Goal: Task Accomplishment & Management: Use online tool/utility

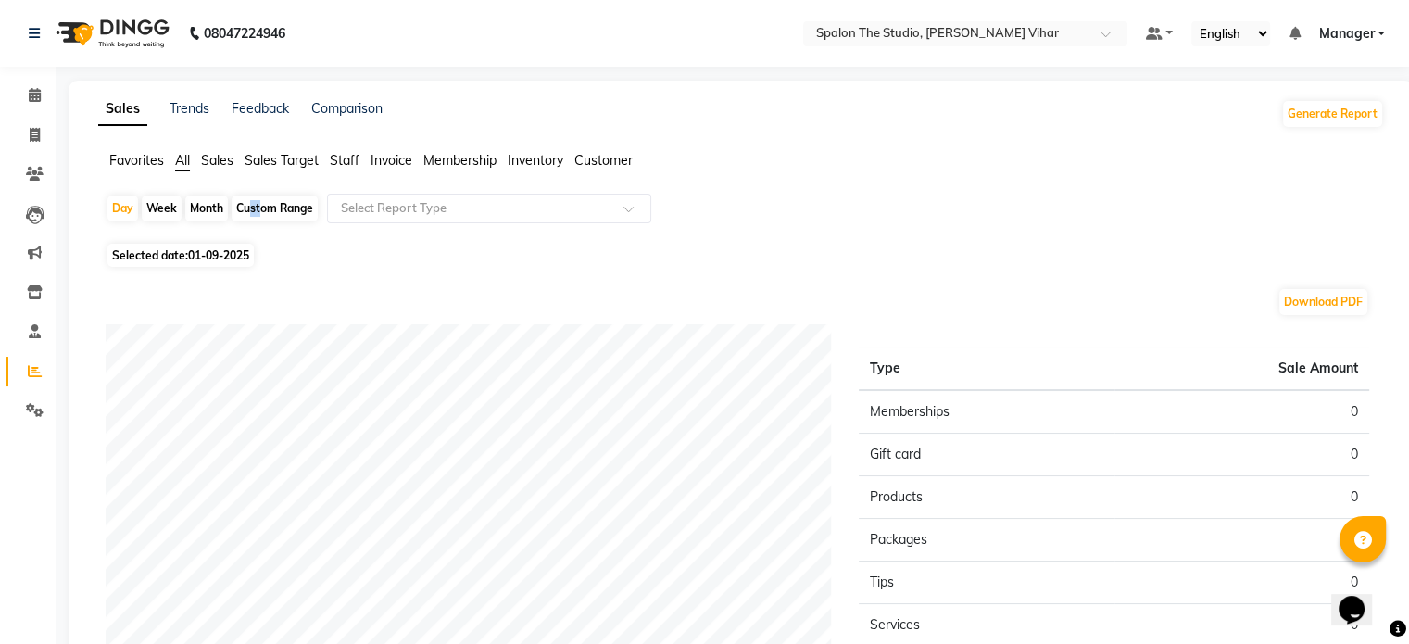
click at [245, 207] on div "Custom Range" at bounding box center [275, 208] width 86 height 26
select select "9"
select select "2025"
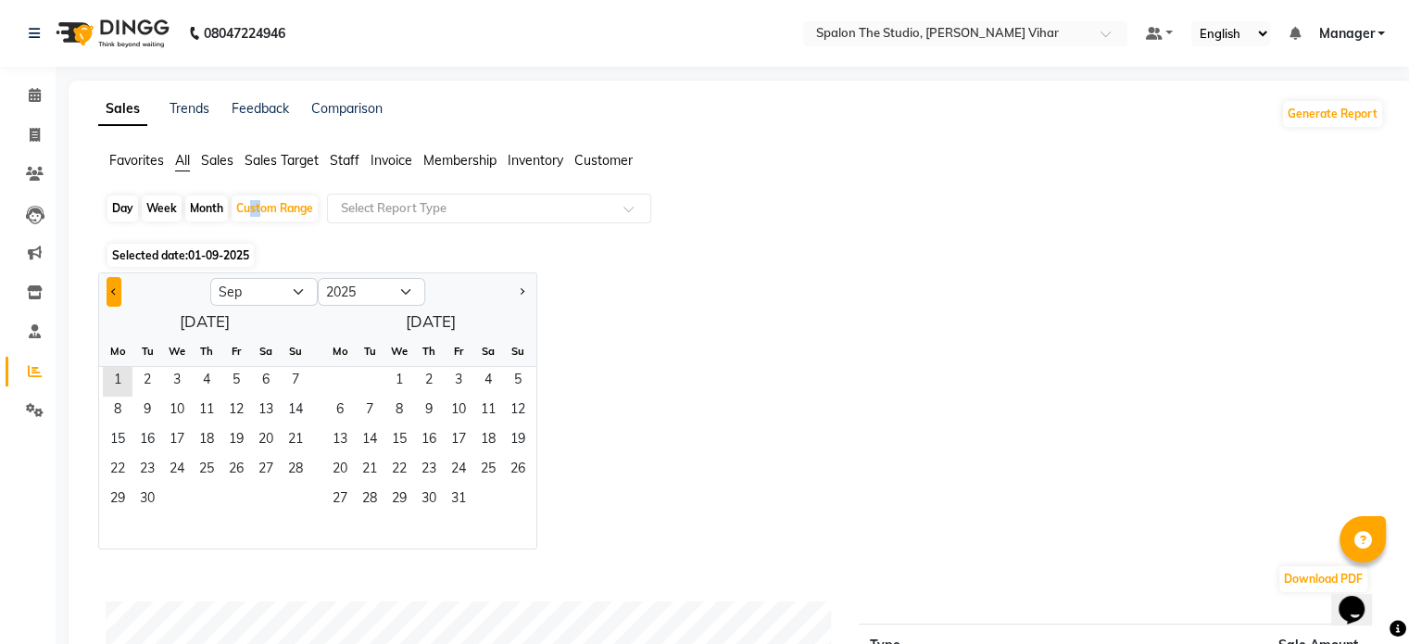
click at [115, 286] on button "Previous month" at bounding box center [114, 292] width 15 height 30
select select "8"
click at [222, 384] on span "1" at bounding box center [236, 382] width 30 height 30
click at [224, 381] on span "1" at bounding box center [236, 382] width 30 height 30
click at [285, 485] on span "31" at bounding box center [296, 500] width 30 height 30
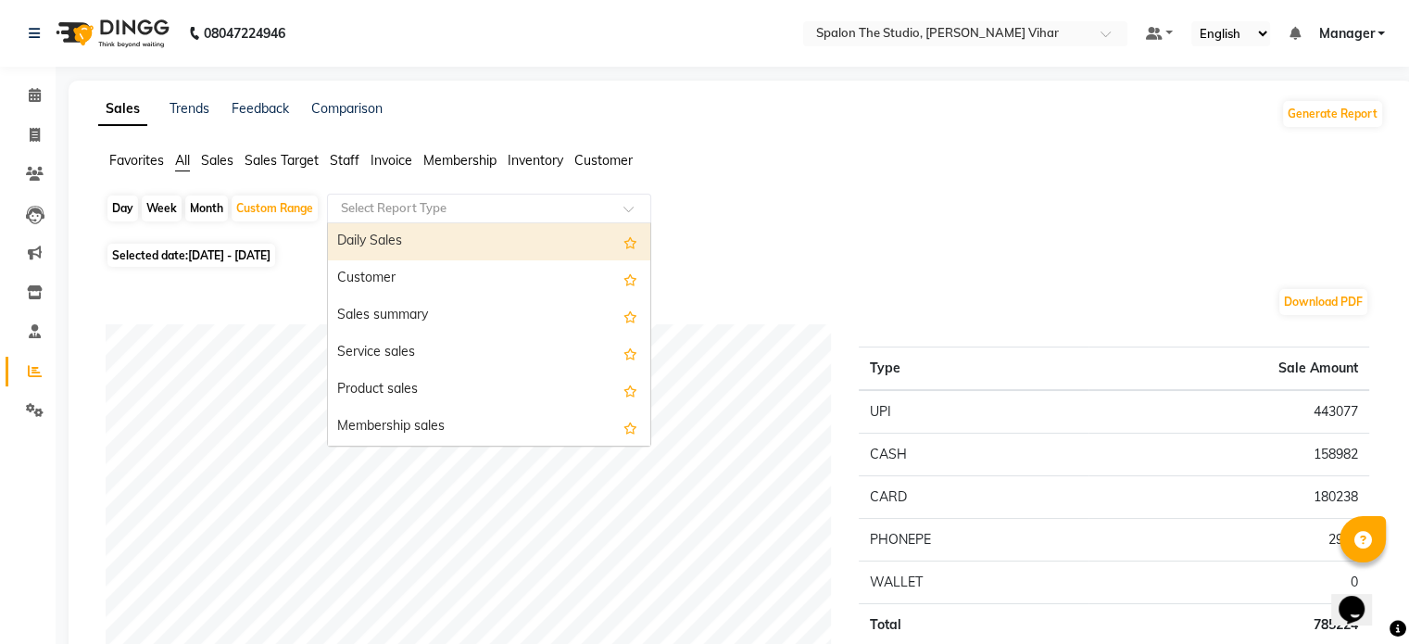
click at [396, 210] on input "text" at bounding box center [470, 208] width 267 height 19
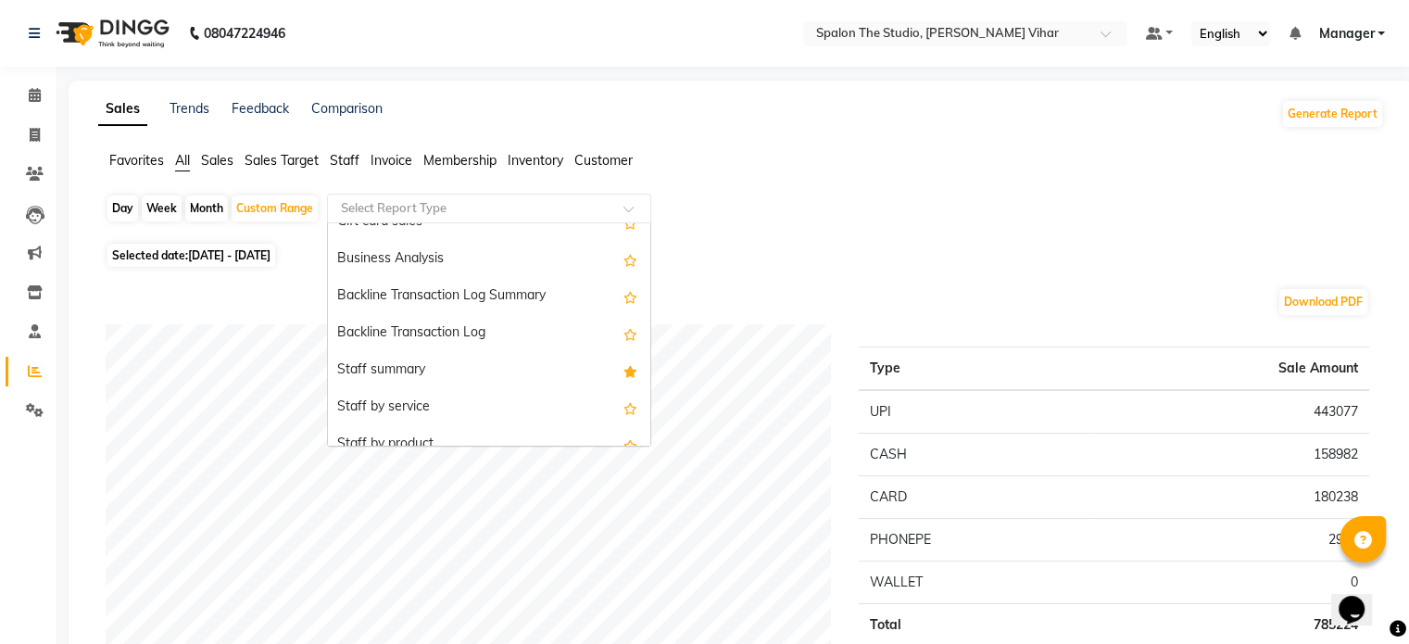
scroll to position [463, 0]
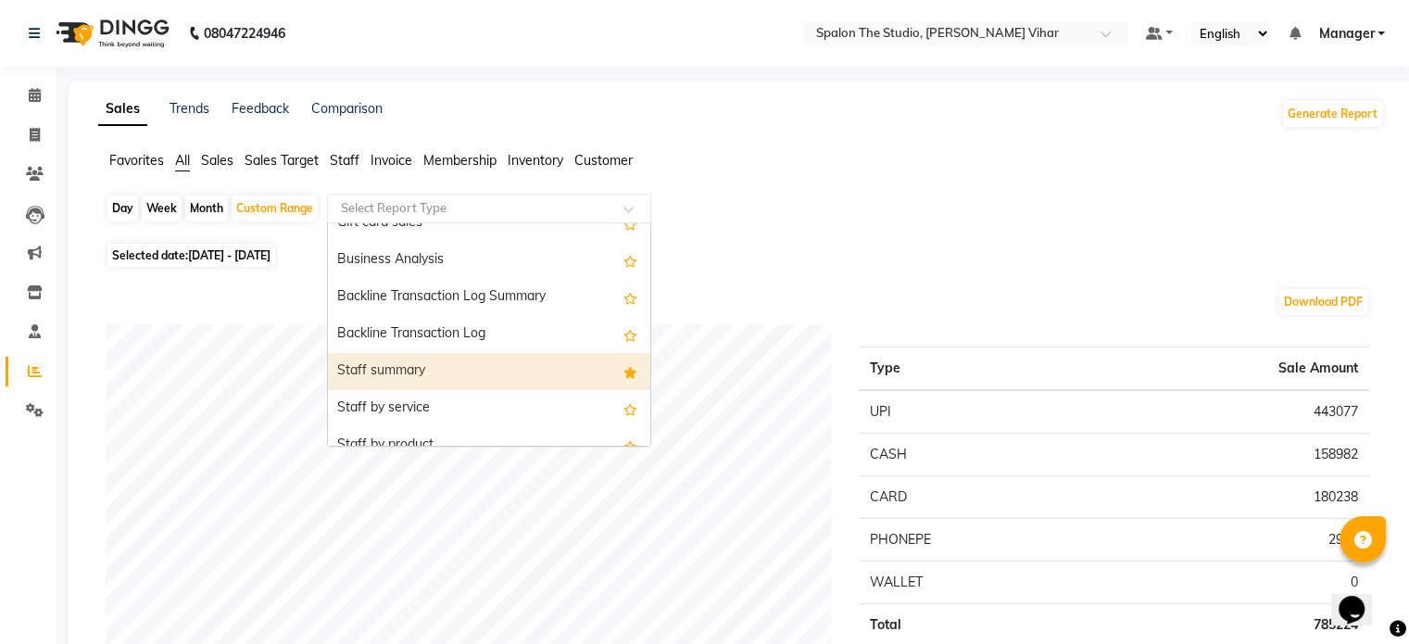
click at [413, 355] on div "Staff summary" at bounding box center [489, 371] width 322 height 37
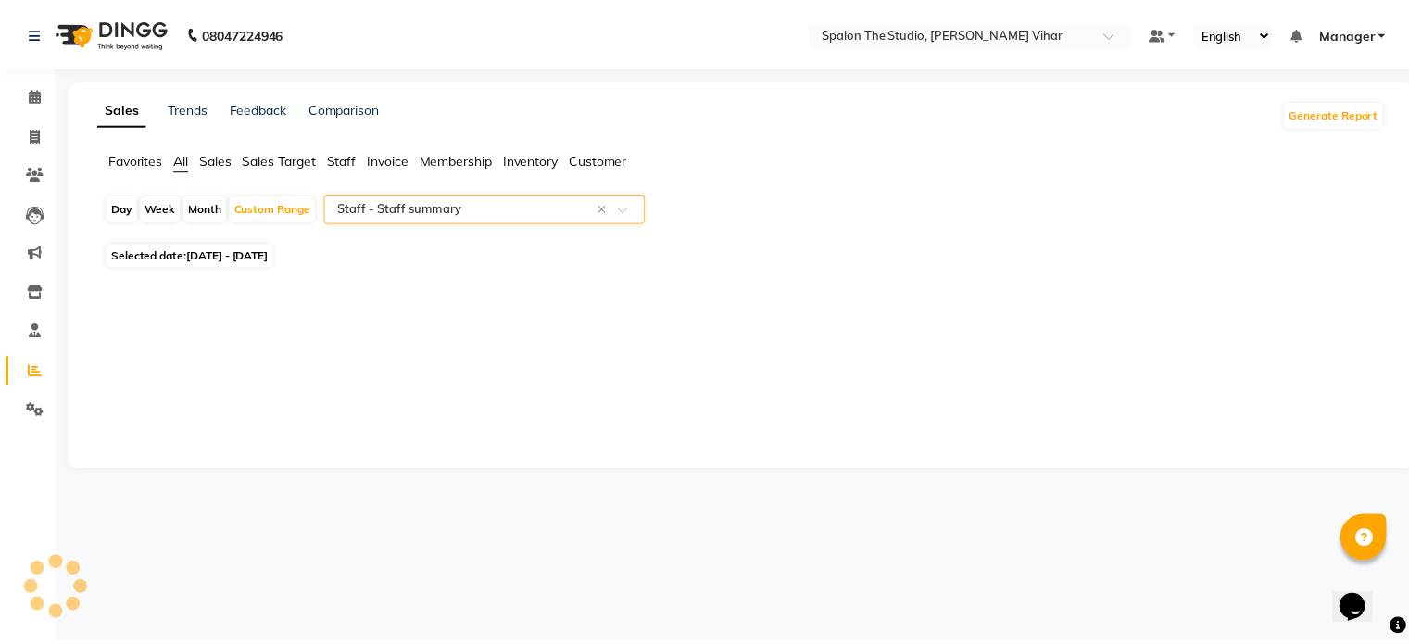
select select "full_report"
select select "pdf"
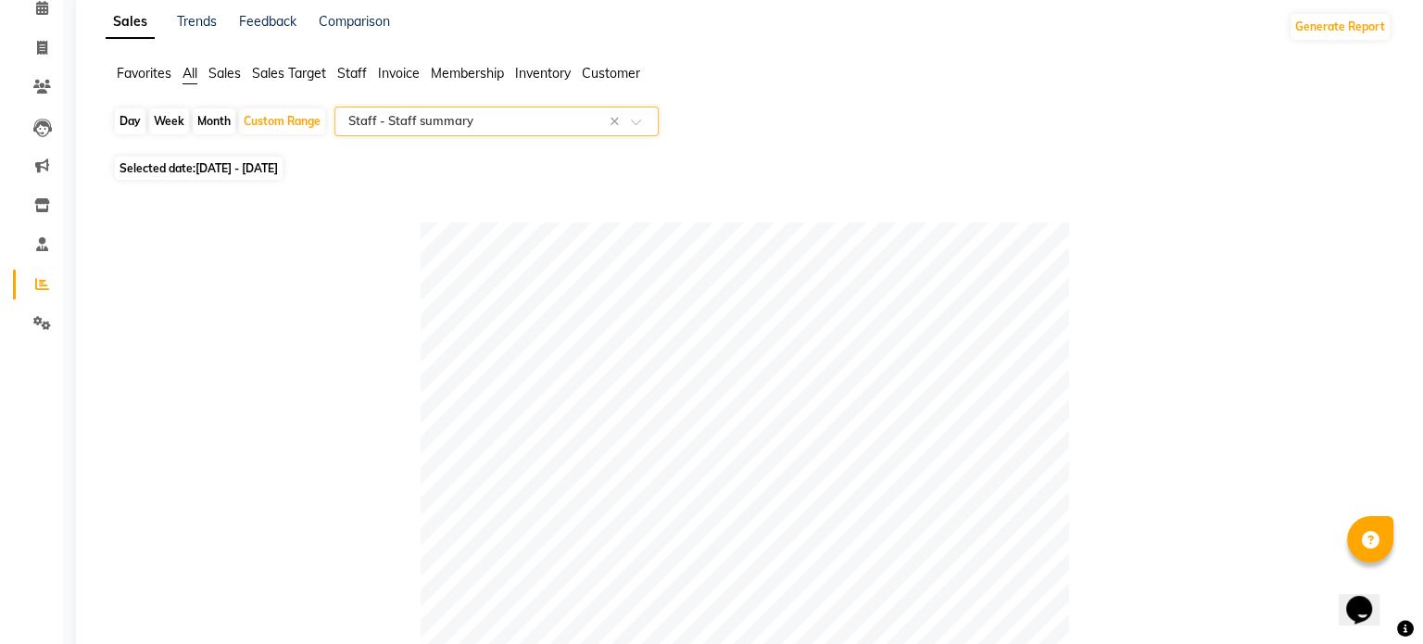
scroll to position [556, 0]
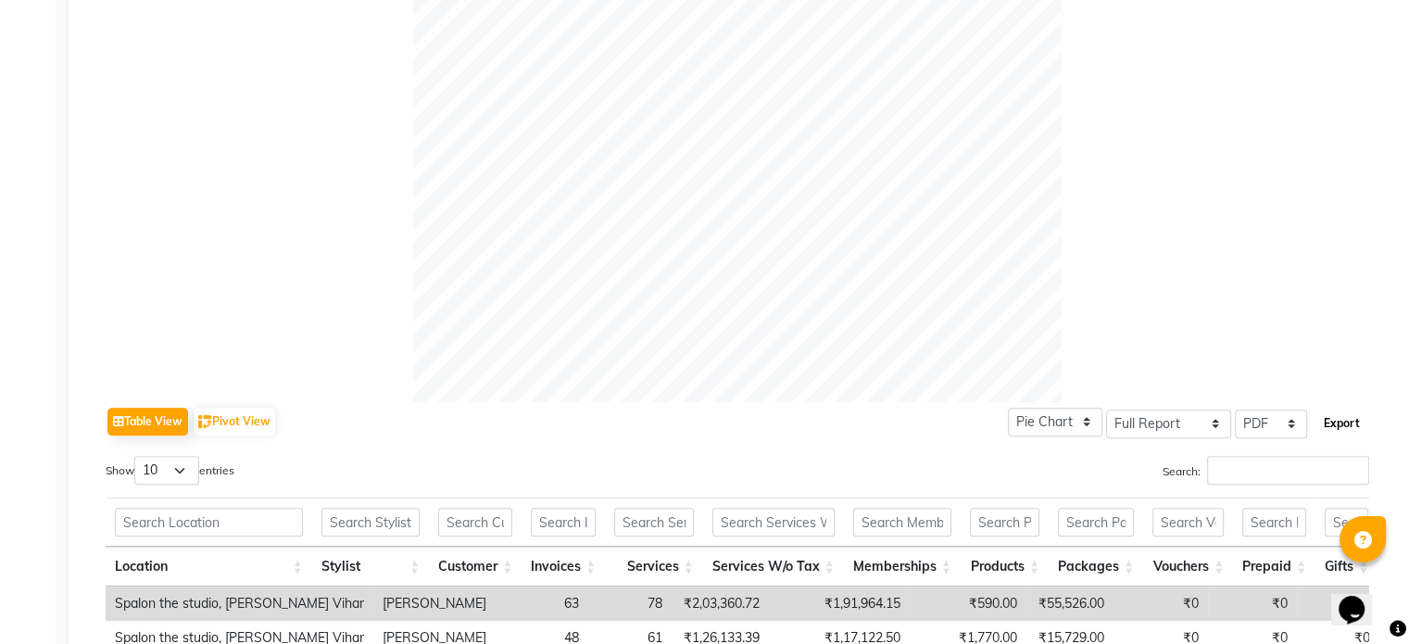
click at [1338, 424] on button "Export" at bounding box center [1341, 423] width 51 height 31
select select "sans-serif"
select select "12px"
select select "template_1"
select select "A4"
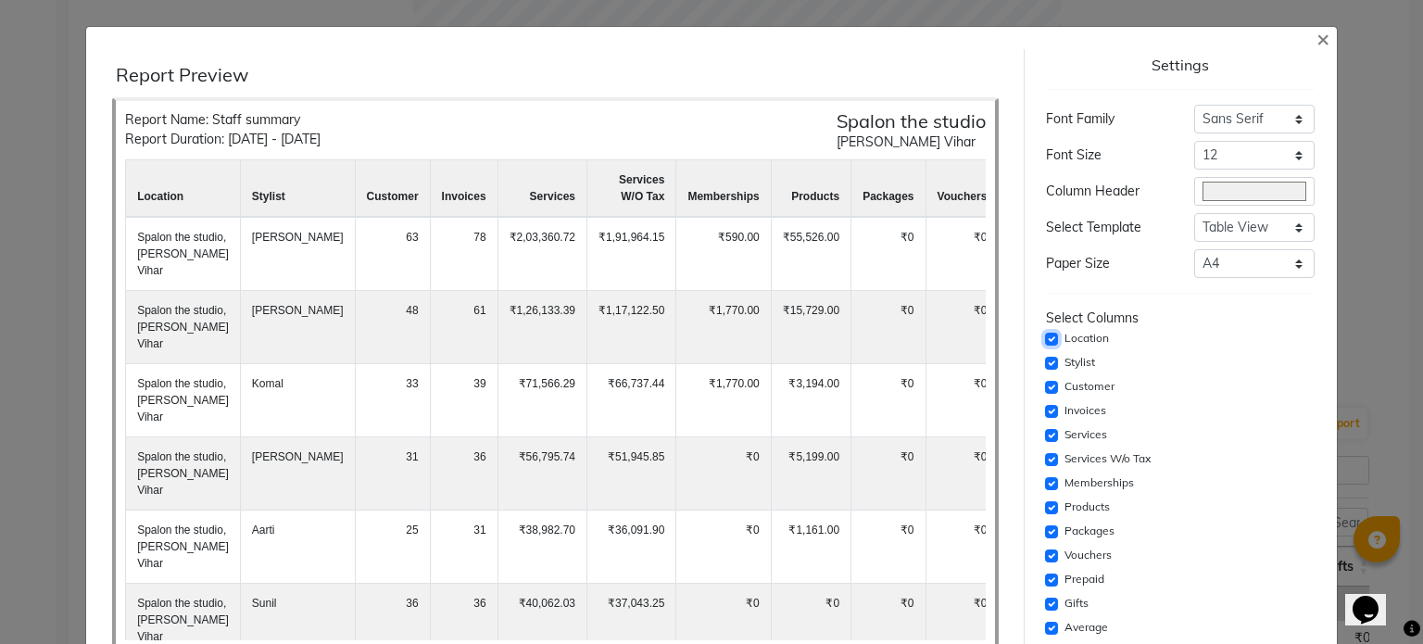
click at [1045, 338] on input "checkbox" at bounding box center [1051, 339] width 13 height 13
checkbox input "false"
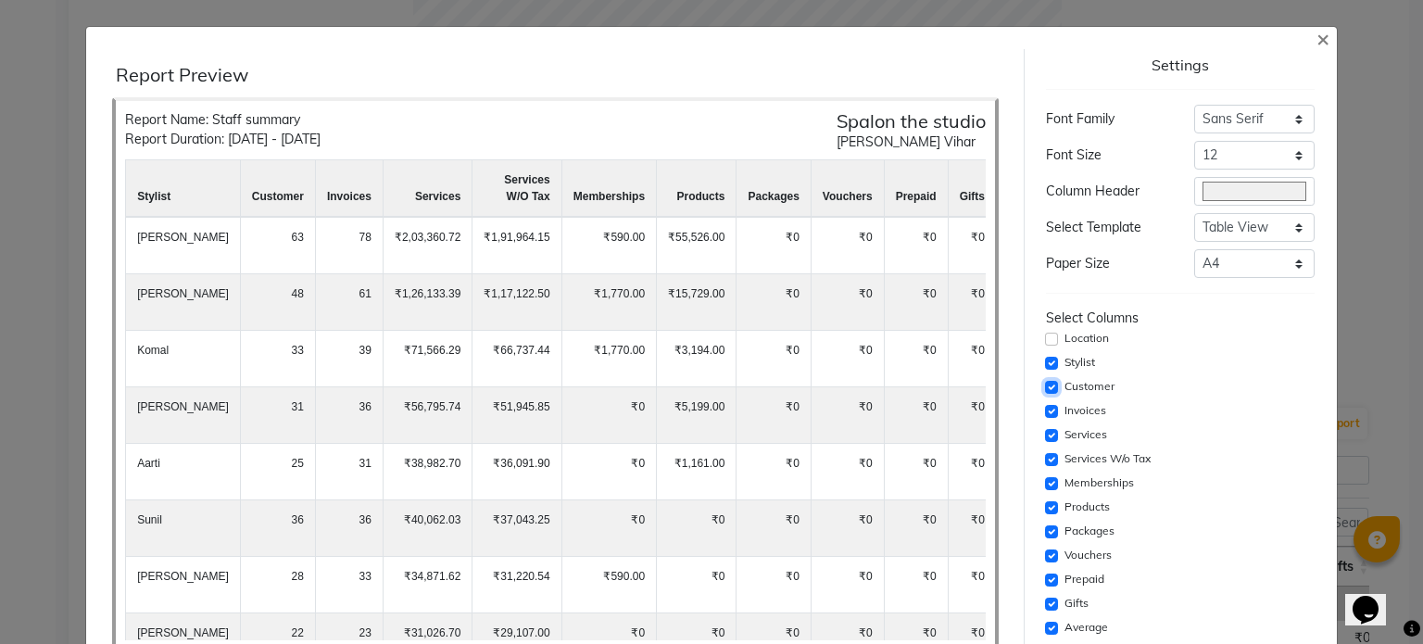
click at [1045, 383] on input "checkbox" at bounding box center [1051, 387] width 13 height 13
checkbox input "false"
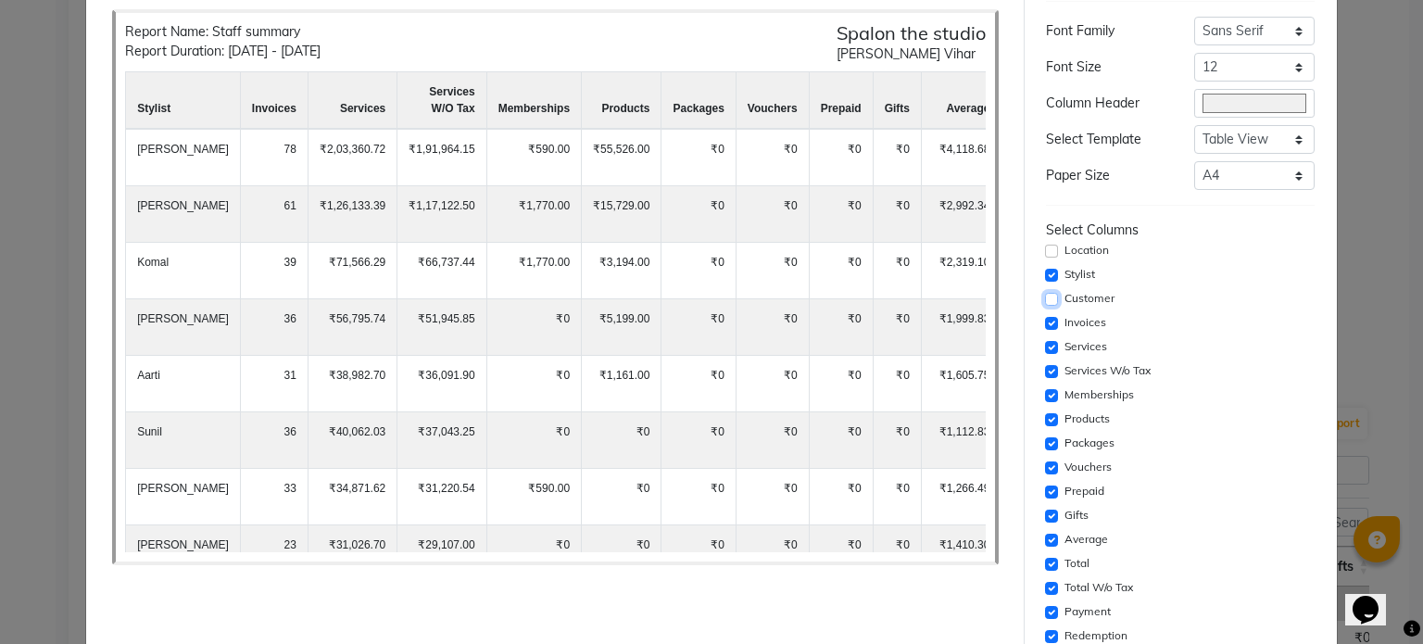
scroll to position [93, 0]
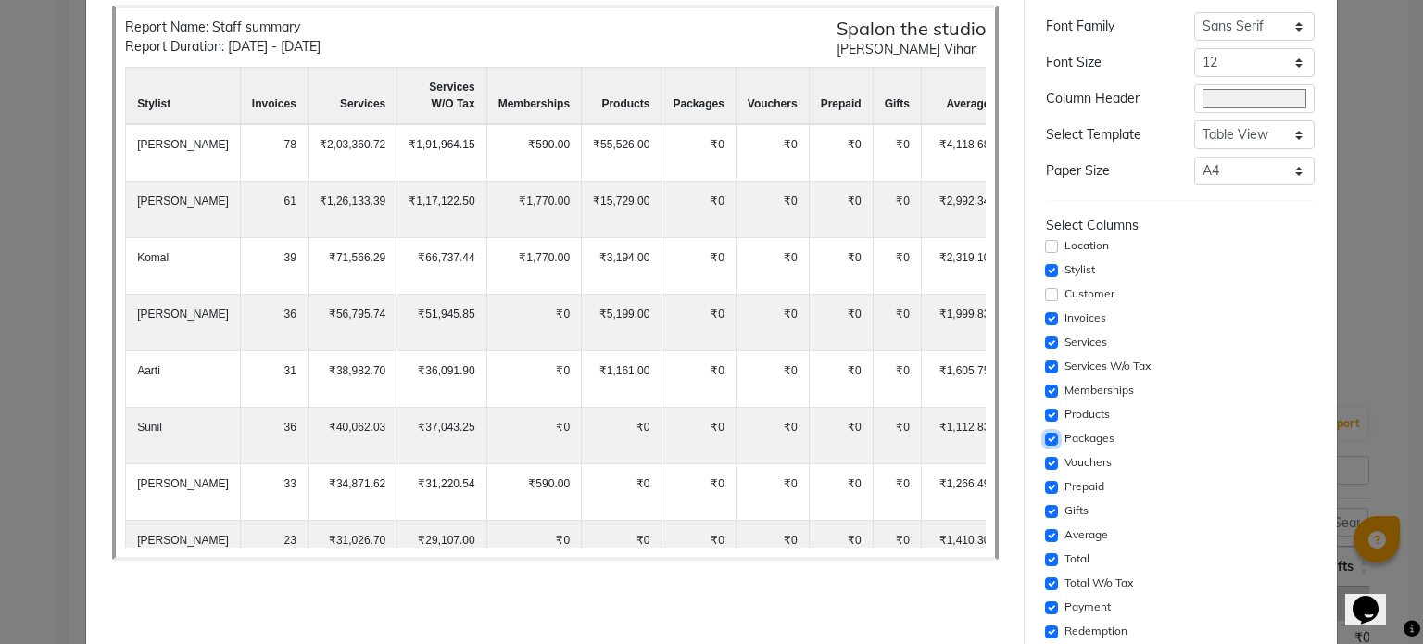
click at [1045, 436] on input "checkbox" at bounding box center [1051, 439] width 13 height 13
checkbox input "false"
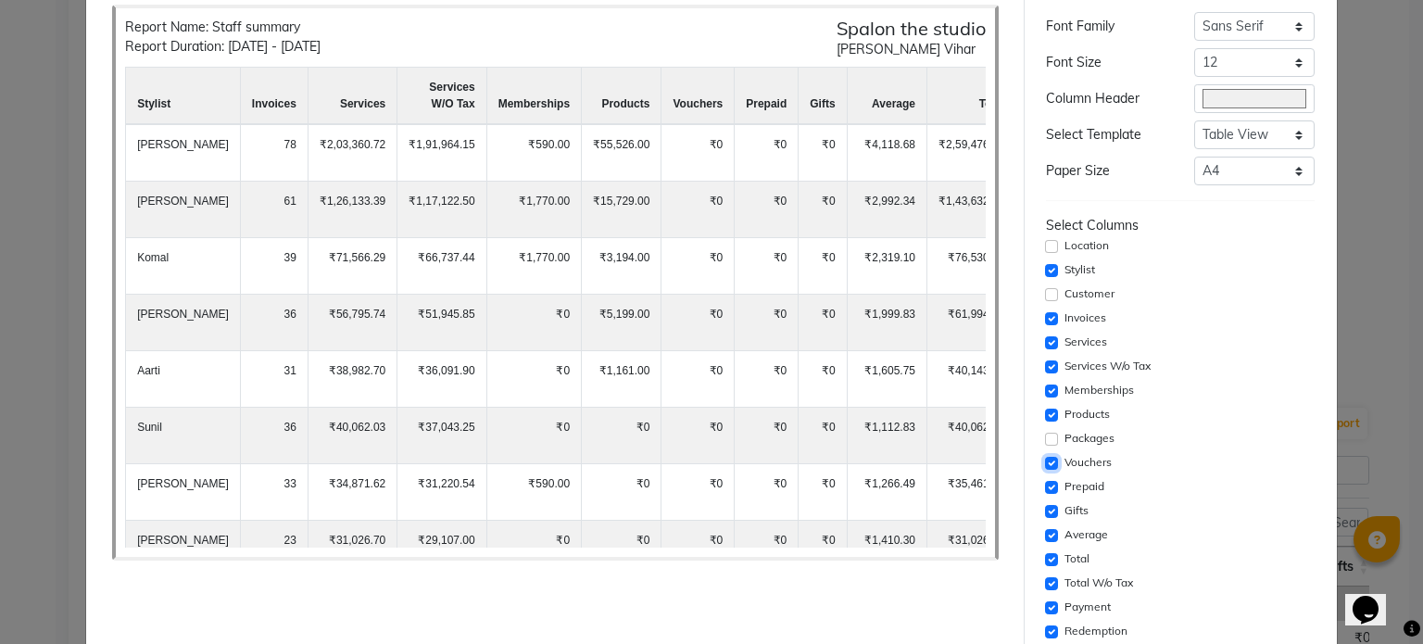
click at [1045, 460] on input "checkbox" at bounding box center [1051, 463] width 13 height 13
checkbox input "false"
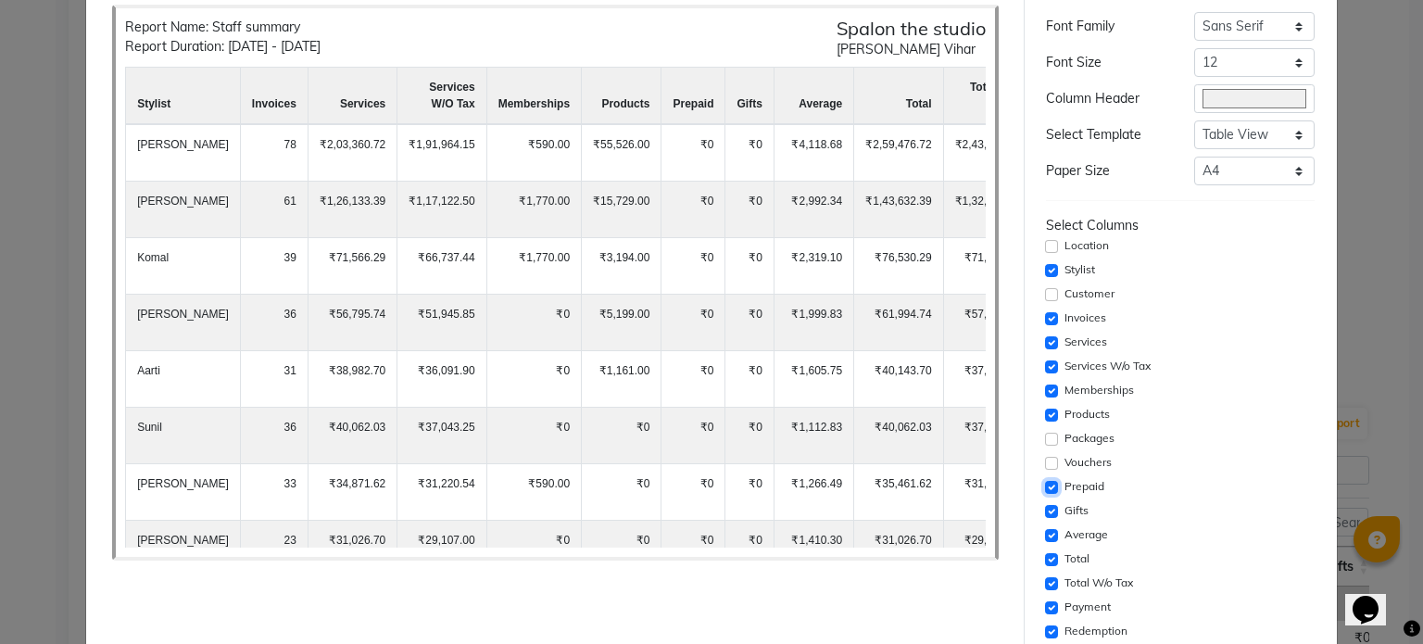
click at [1045, 488] on input "checkbox" at bounding box center [1051, 487] width 13 height 13
checkbox input "false"
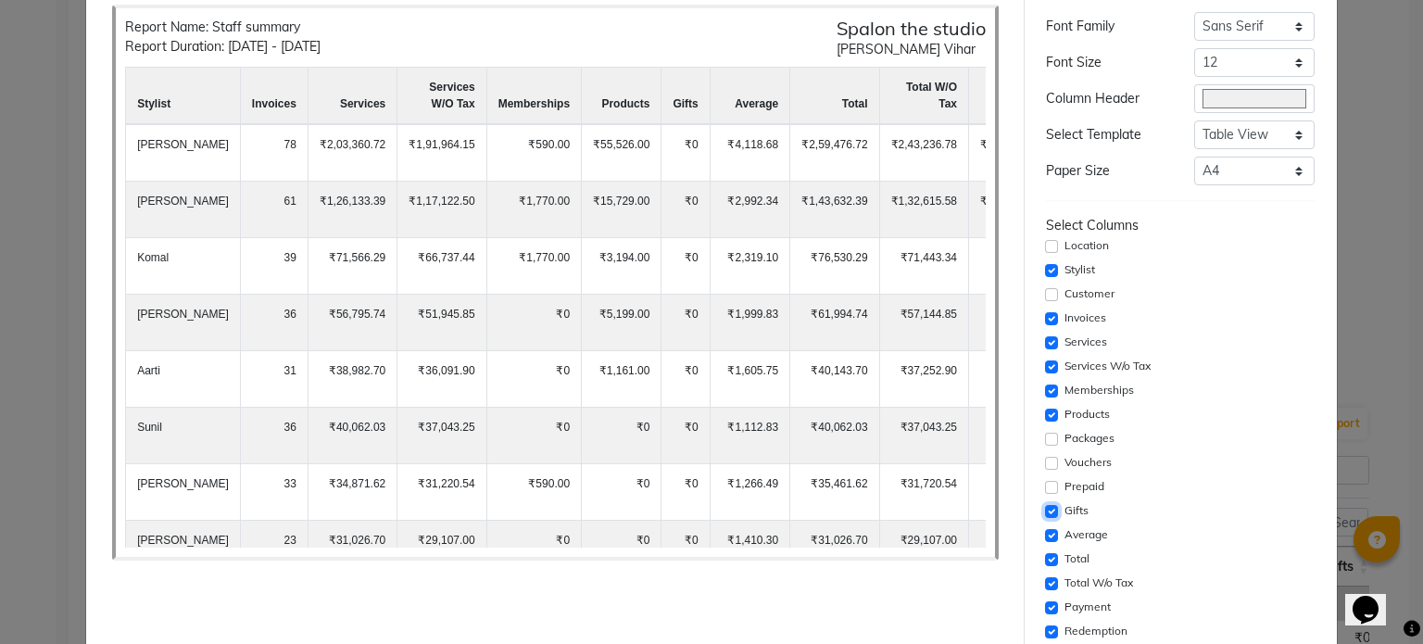
click at [1045, 507] on input "checkbox" at bounding box center [1051, 511] width 13 height 13
checkbox input "false"
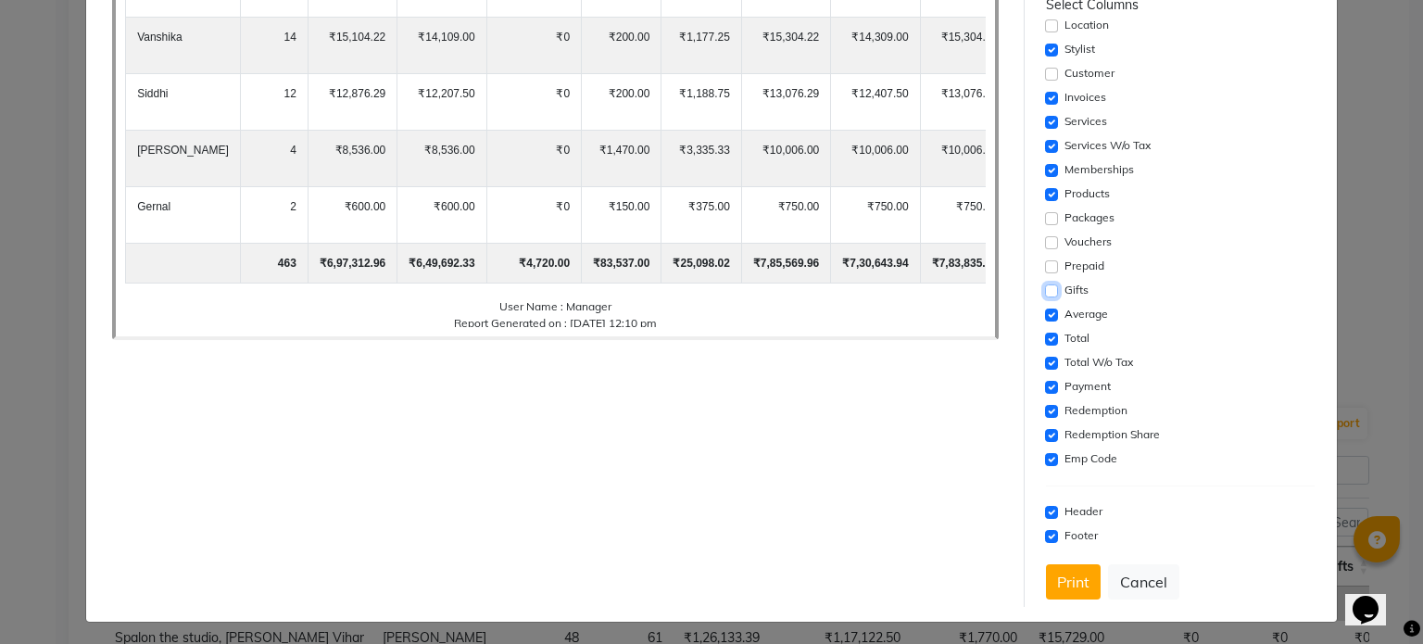
scroll to position [316, 0]
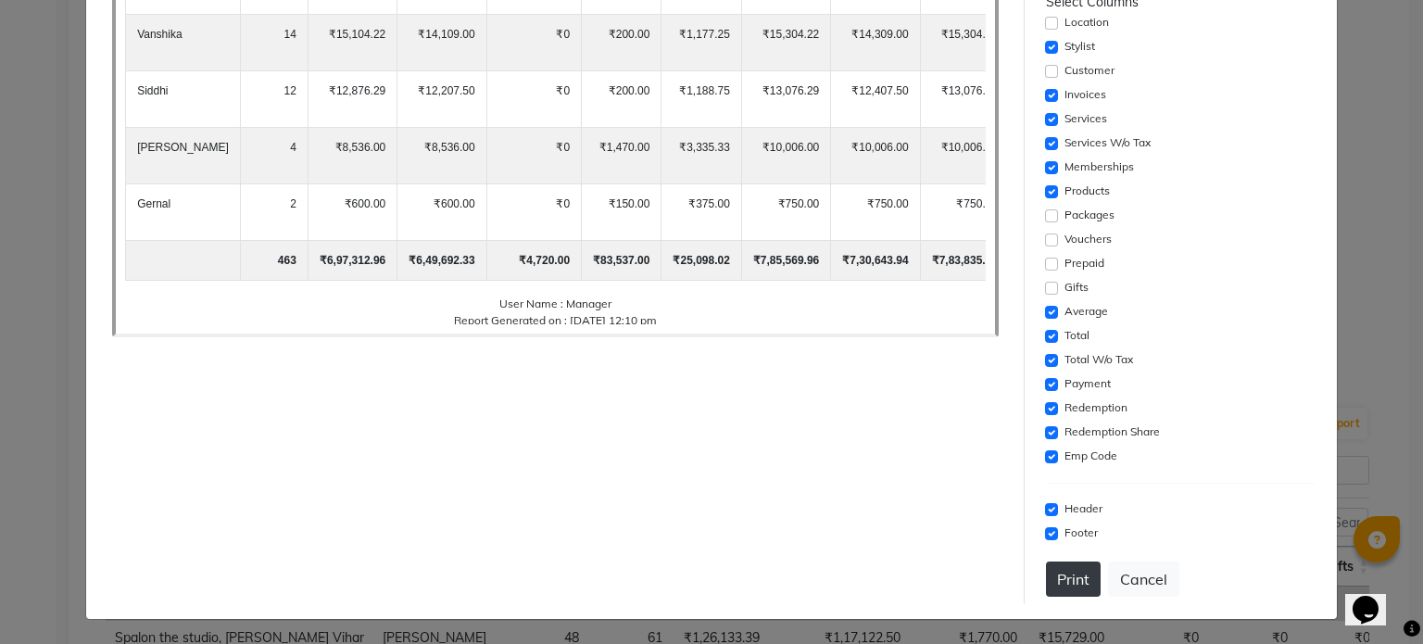
click at [1062, 581] on button "Print" at bounding box center [1073, 578] width 55 height 35
click at [863, 463] on div "Report Preview Report Name: Staff summary Report Duration: [DATE] - [DATE] Spal…" at bounding box center [555, 168] width 936 height 871
click at [1067, 581] on button "Print" at bounding box center [1073, 578] width 55 height 35
click at [1084, 570] on button "Print" at bounding box center [1073, 578] width 55 height 35
click at [1045, 455] on input "checkbox" at bounding box center [1051, 456] width 13 height 13
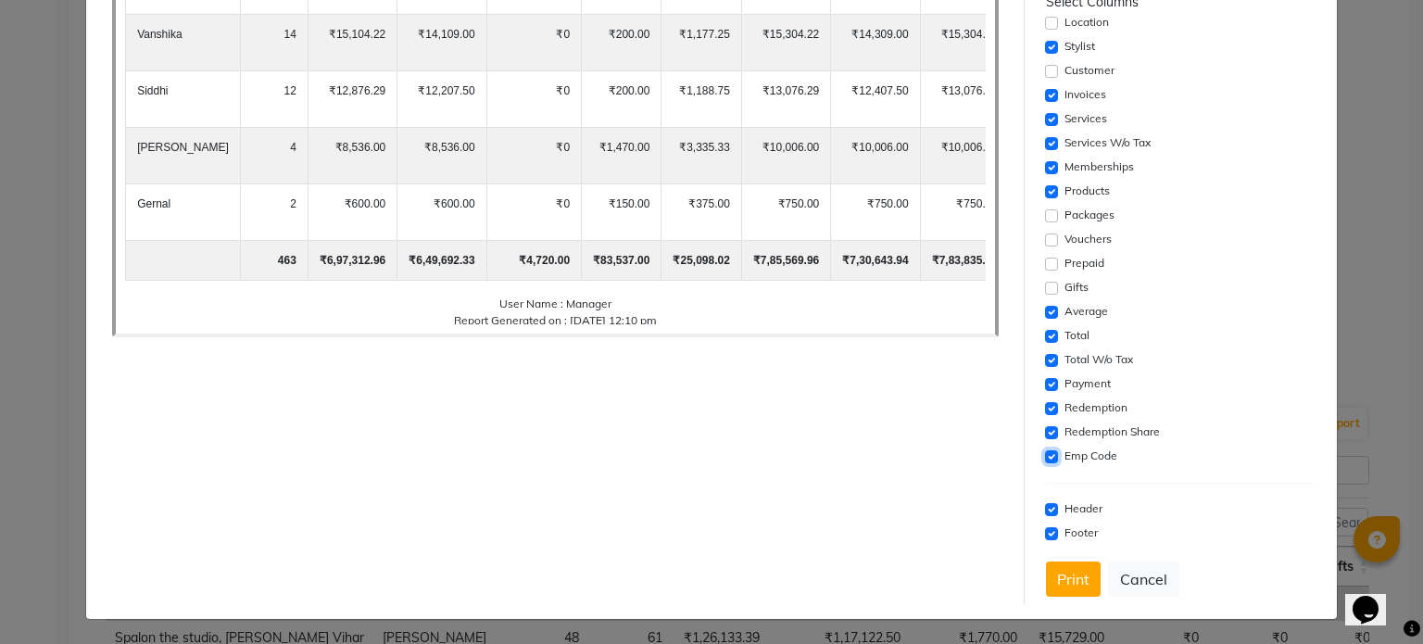
checkbox input "false"
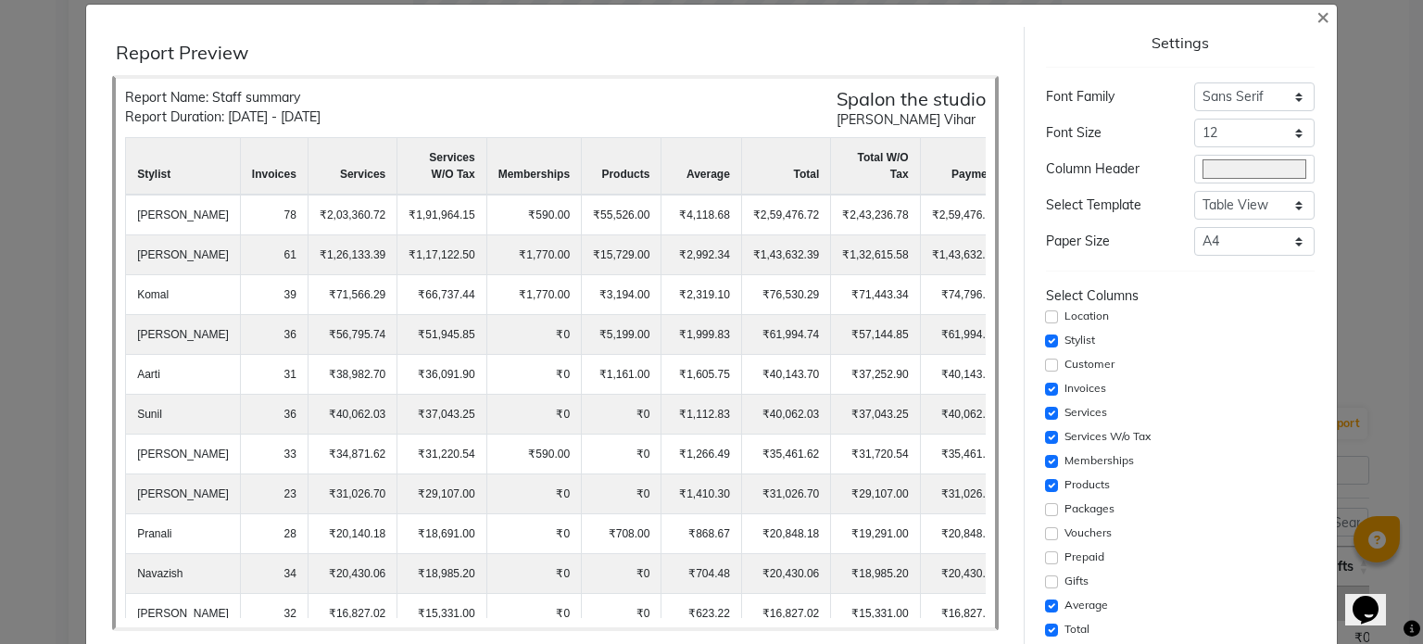
scroll to position [0, 0]
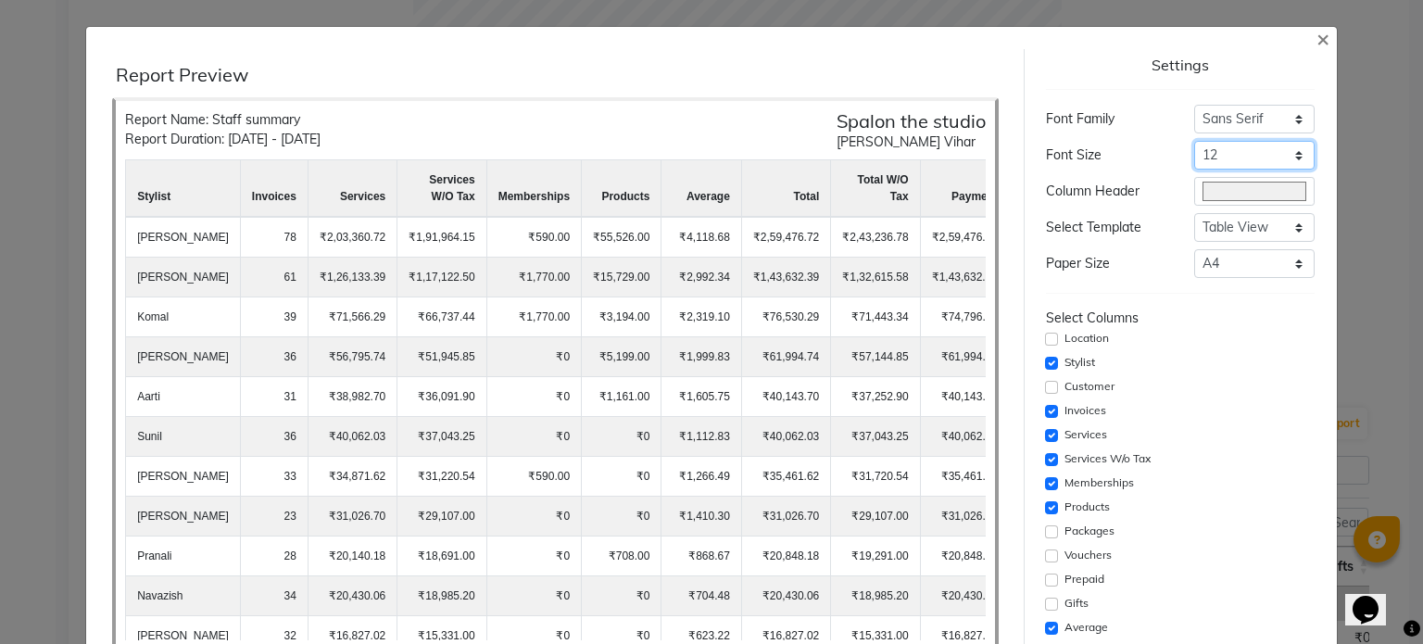
click at [1230, 163] on select "Select 8 9 10 11 12 13 14 15 16 17 18 19 20" at bounding box center [1254, 155] width 120 height 29
click at [1194, 141] on select "Select 8 9 10 11 12 13 14 15 16 17 18 19 20" at bounding box center [1254, 155] width 120 height 29
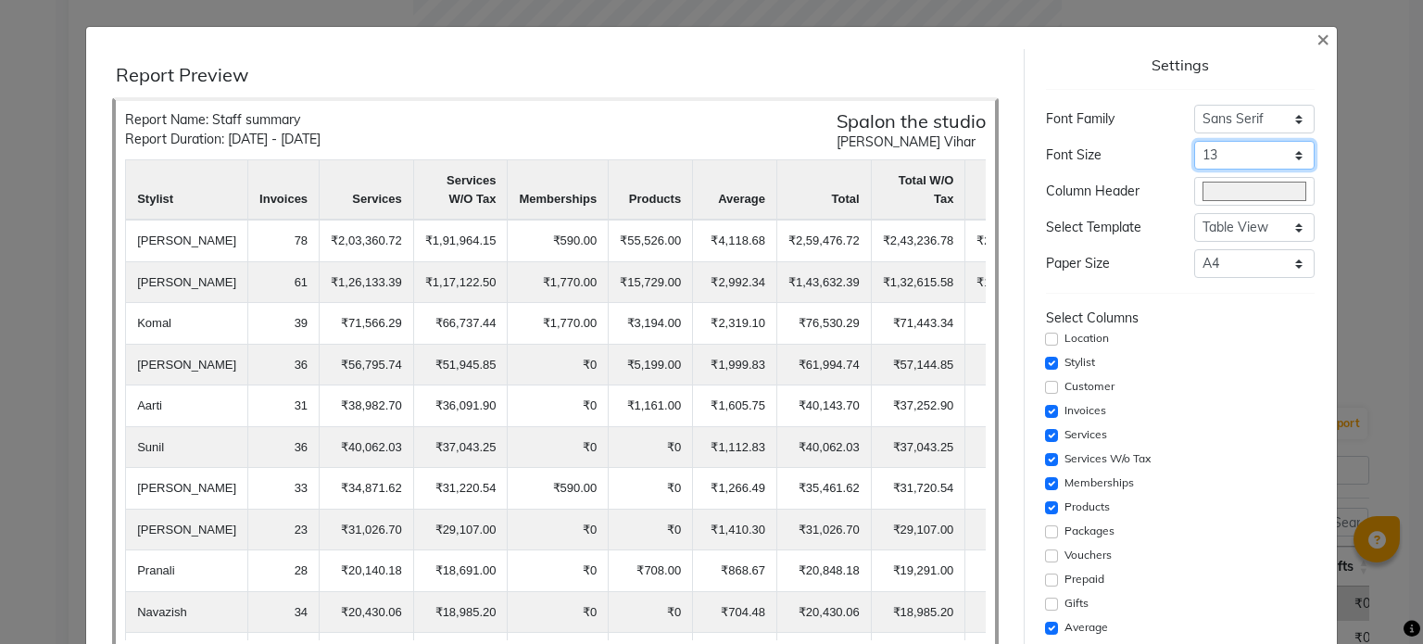
click at [1215, 146] on select "Select 8 9 10 11 12 13 14 15 16 17 18 19 20" at bounding box center [1254, 155] width 120 height 29
select select "12px"
click at [1194, 141] on select "Select 8 9 10 11 12 13 14 15 16 17 18 19 20" at bounding box center [1254, 155] width 120 height 29
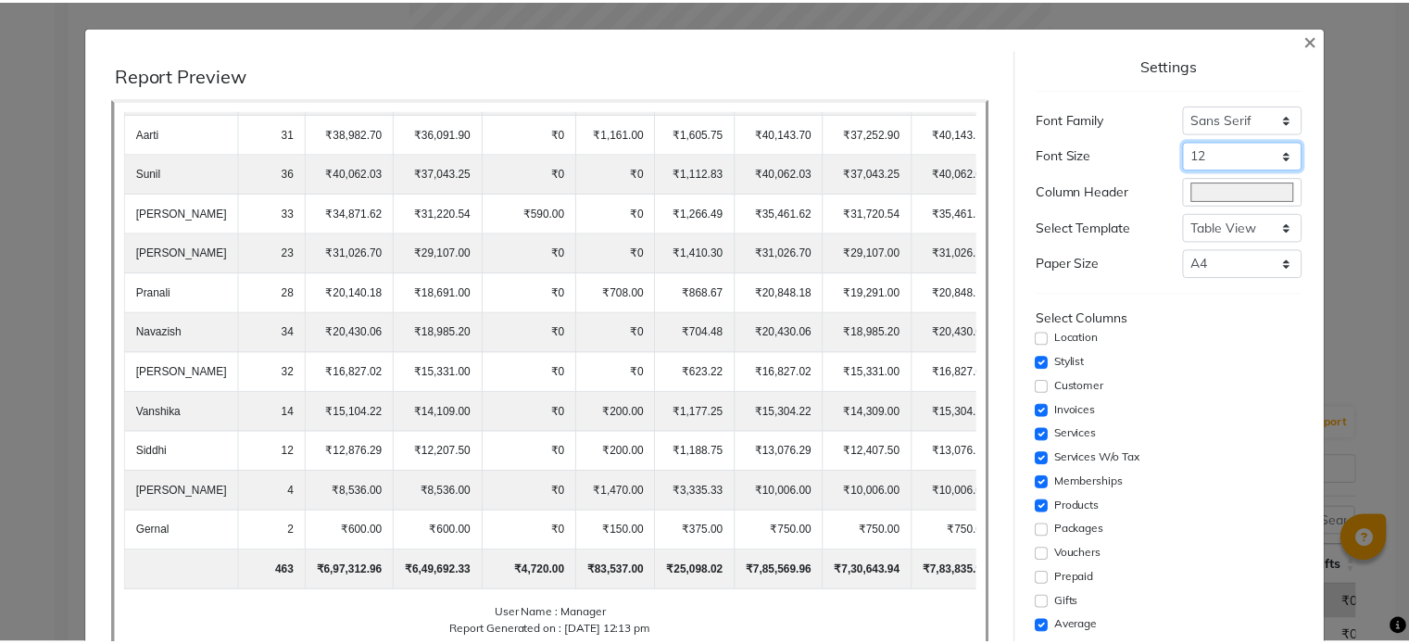
scroll to position [278, 0]
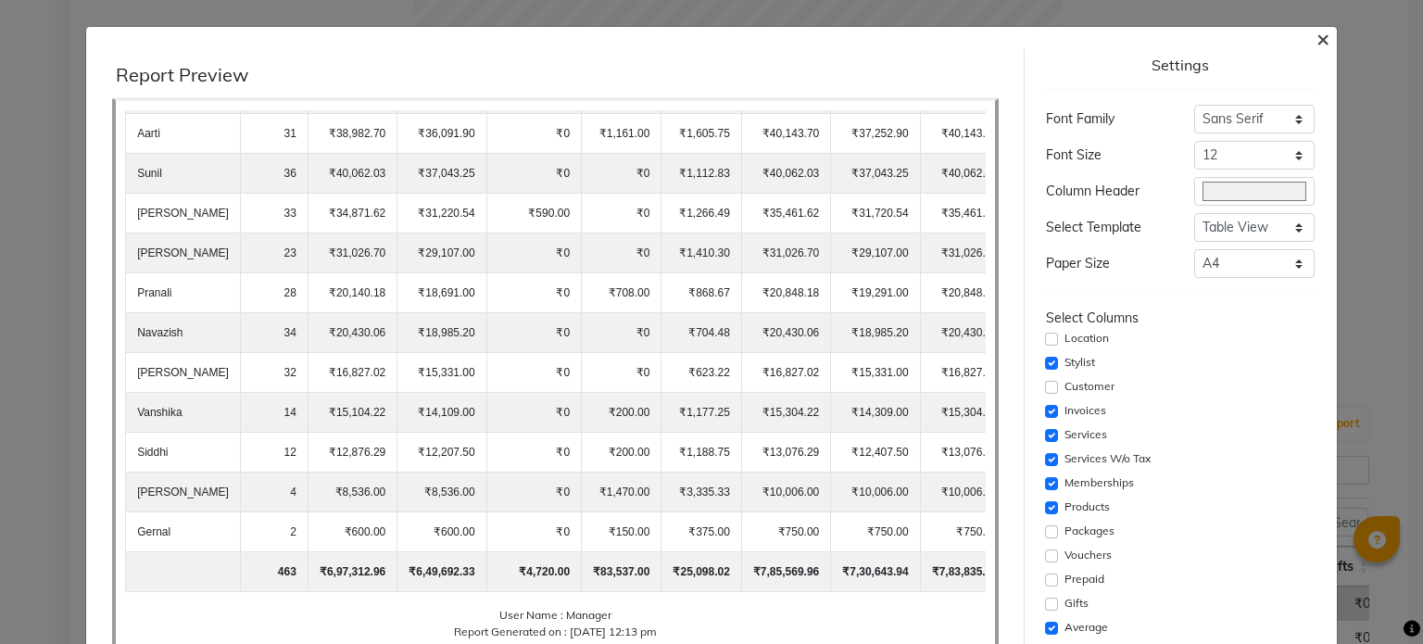
click at [1316, 40] on span "×" at bounding box center [1322, 38] width 13 height 28
